Goal: Task Accomplishment & Management: Complete application form

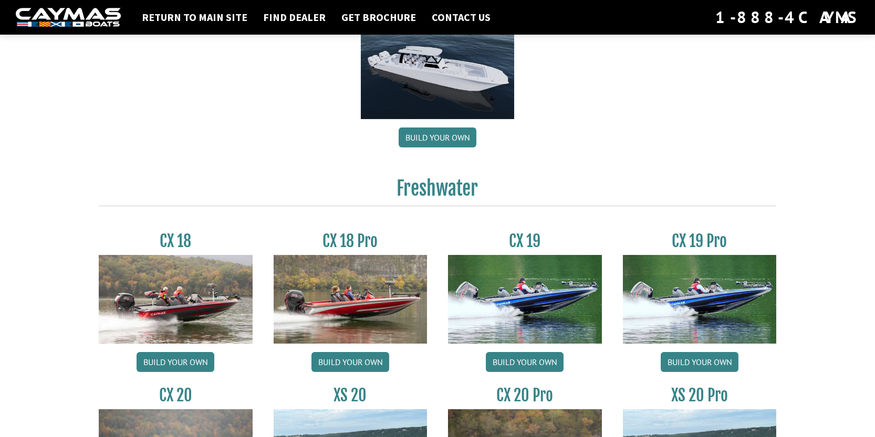
scroll to position [893, 0]
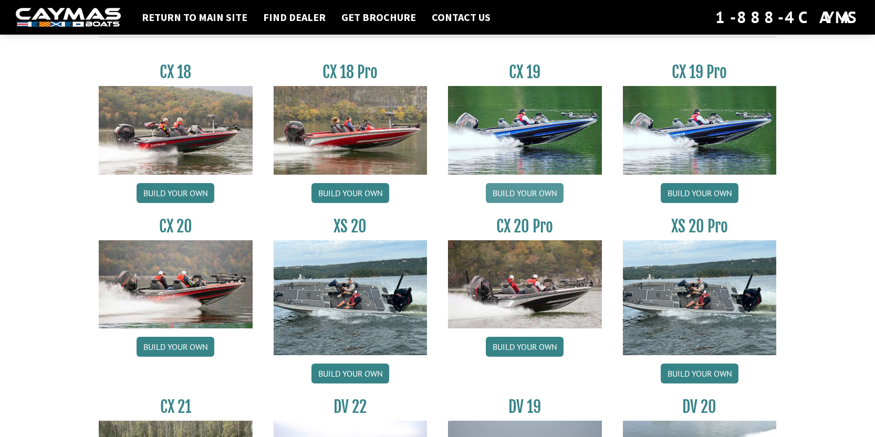
click at [511, 194] on link "Build your own" at bounding box center [525, 193] width 78 height 20
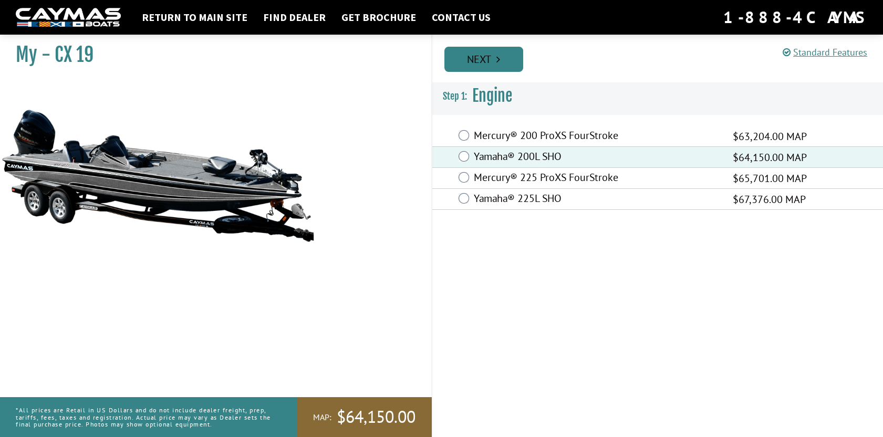
click at [499, 61] on icon "Pagination" at bounding box center [498, 59] width 4 height 11
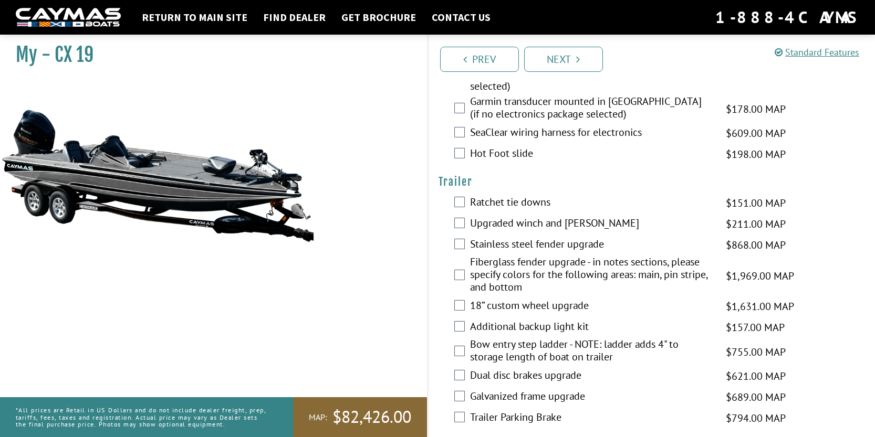
scroll to position [1646, 0]
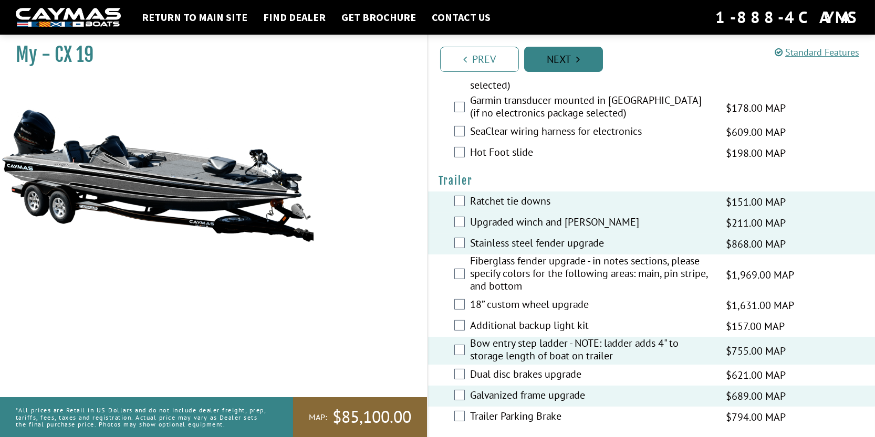
click at [564, 57] on link "Next" at bounding box center [563, 59] width 79 height 25
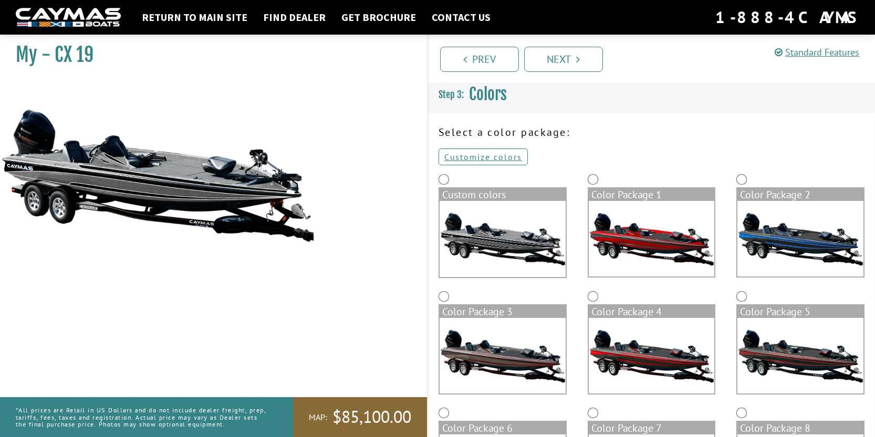
scroll to position [0, 0]
click at [648, 247] on img at bounding box center [652, 240] width 126 height 76
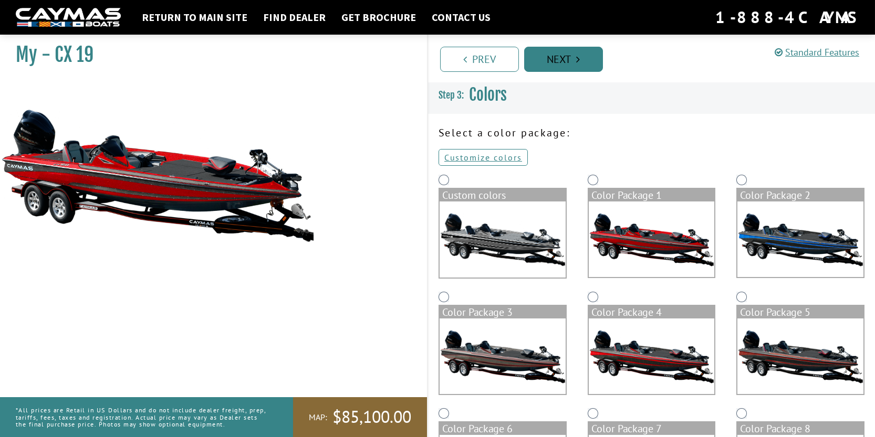
click at [577, 57] on icon "Pagination" at bounding box center [579, 59] width 4 height 11
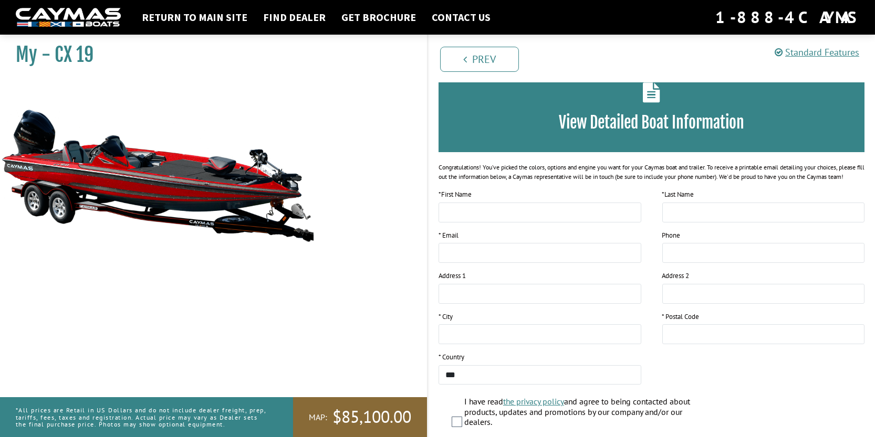
scroll to position [148, 0]
